Goal: Task Accomplishment & Management: Complete application form

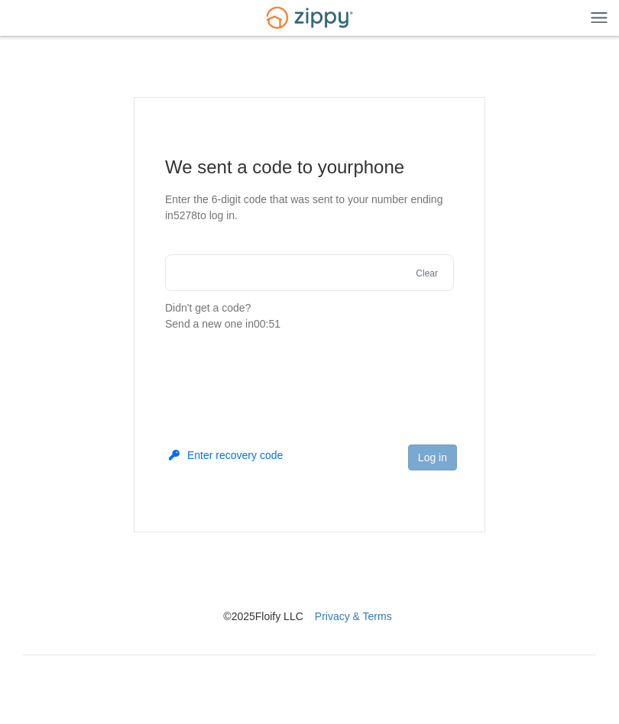
scroll to position [37, 0]
click at [199, 255] on input "text" at bounding box center [309, 273] width 289 height 37
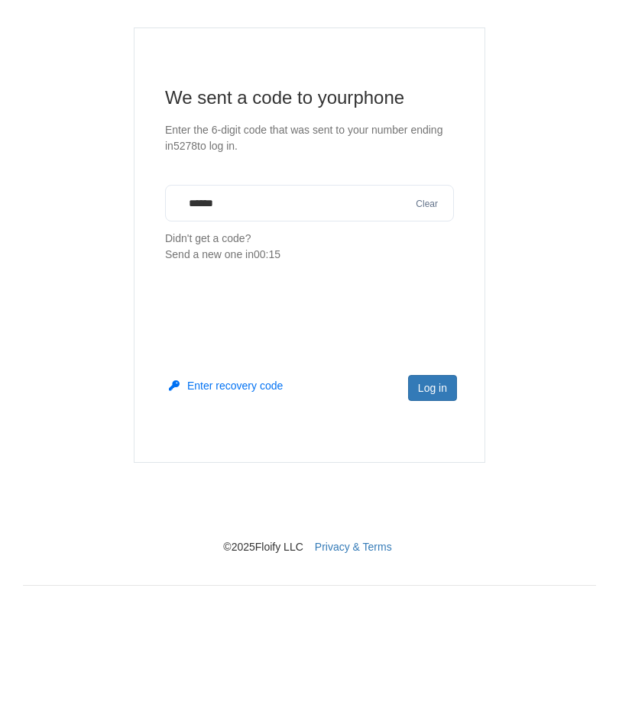
type input "******"
click at [443, 445] on button "Log in" at bounding box center [432, 458] width 49 height 26
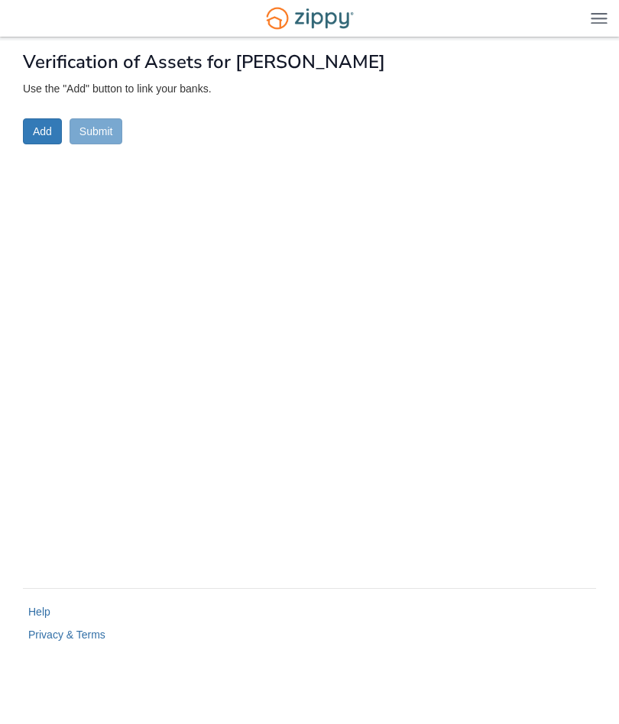
click at [32, 136] on button "Add" at bounding box center [42, 131] width 39 height 26
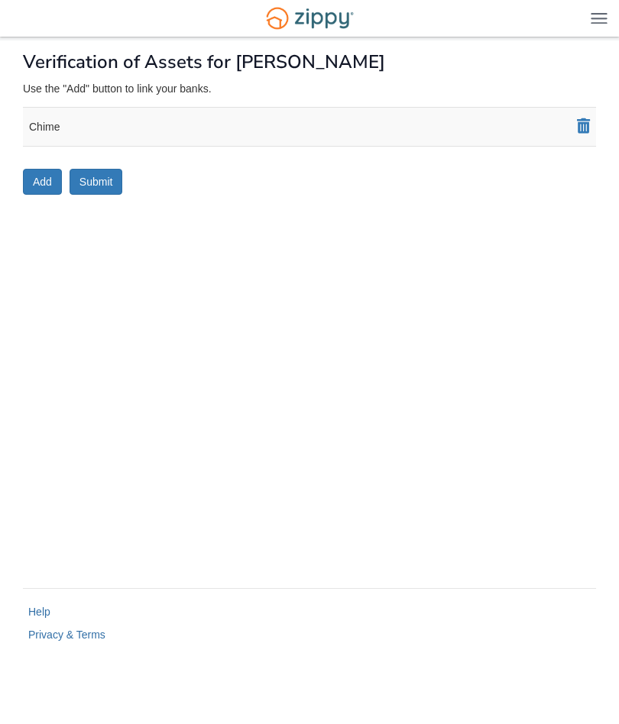
click at [44, 183] on button "Add" at bounding box center [42, 182] width 39 height 26
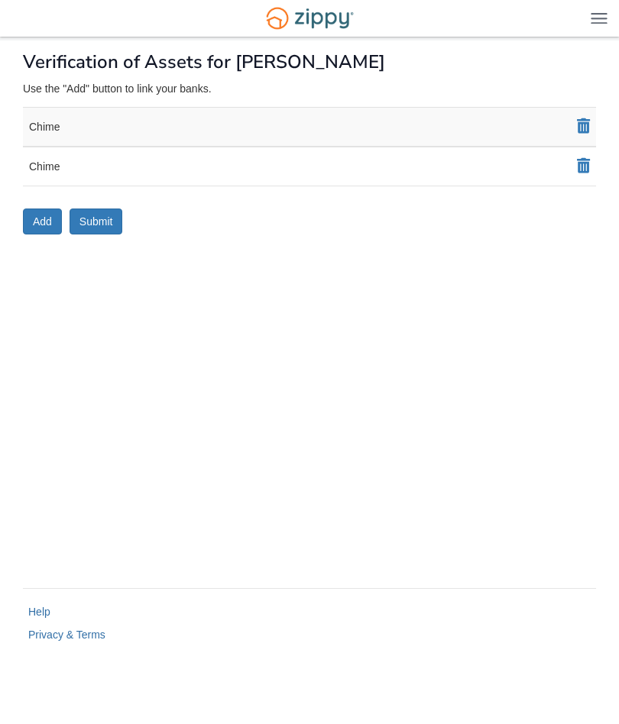
click at [157, 168] on div "Chime" at bounding box center [309, 167] width 573 height 40
click at [108, 166] on div "Chime" at bounding box center [309, 167] width 573 height 40
click at [154, 166] on div "Chime" at bounding box center [309, 167] width 573 height 40
click at [101, 221] on button "Submit" at bounding box center [96, 222] width 53 height 26
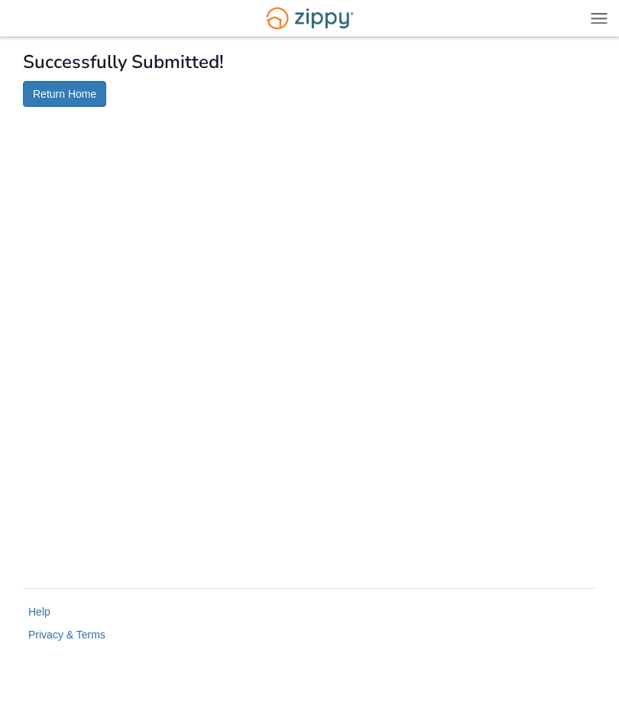
click at [89, 92] on link "Return Home" at bounding box center [64, 94] width 83 height 26
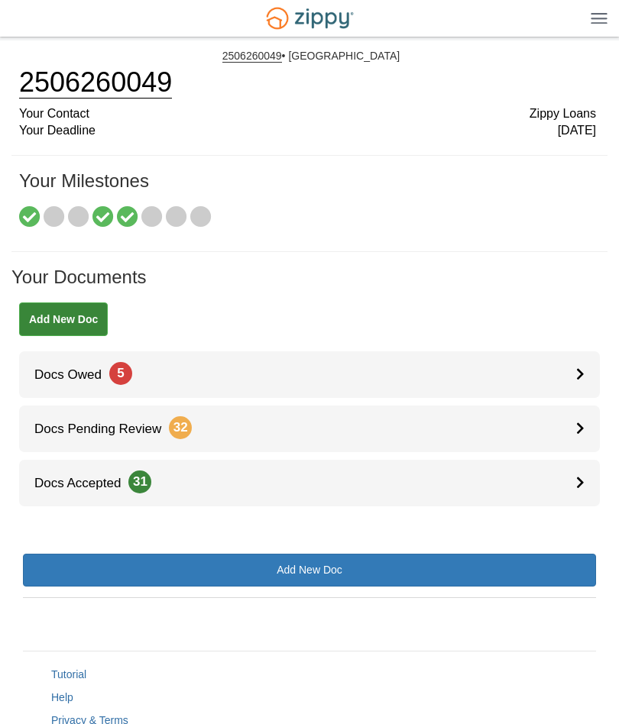
click at [582, 370] on icon at bounding box center [580, 373] width 8 height 13
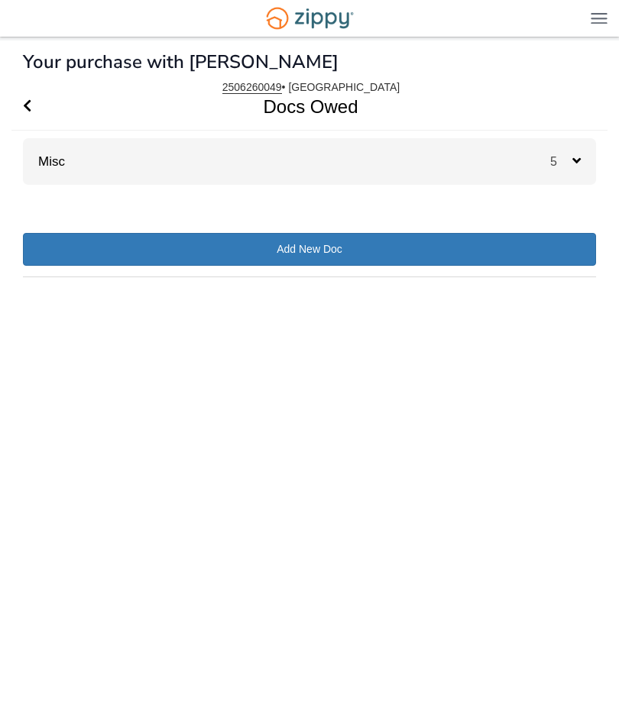
click at [577, 154] on span "5" at bounding box center [565, 161] width 31 height 15
